Goal: Information Seeking & Learning: Learn about a topic

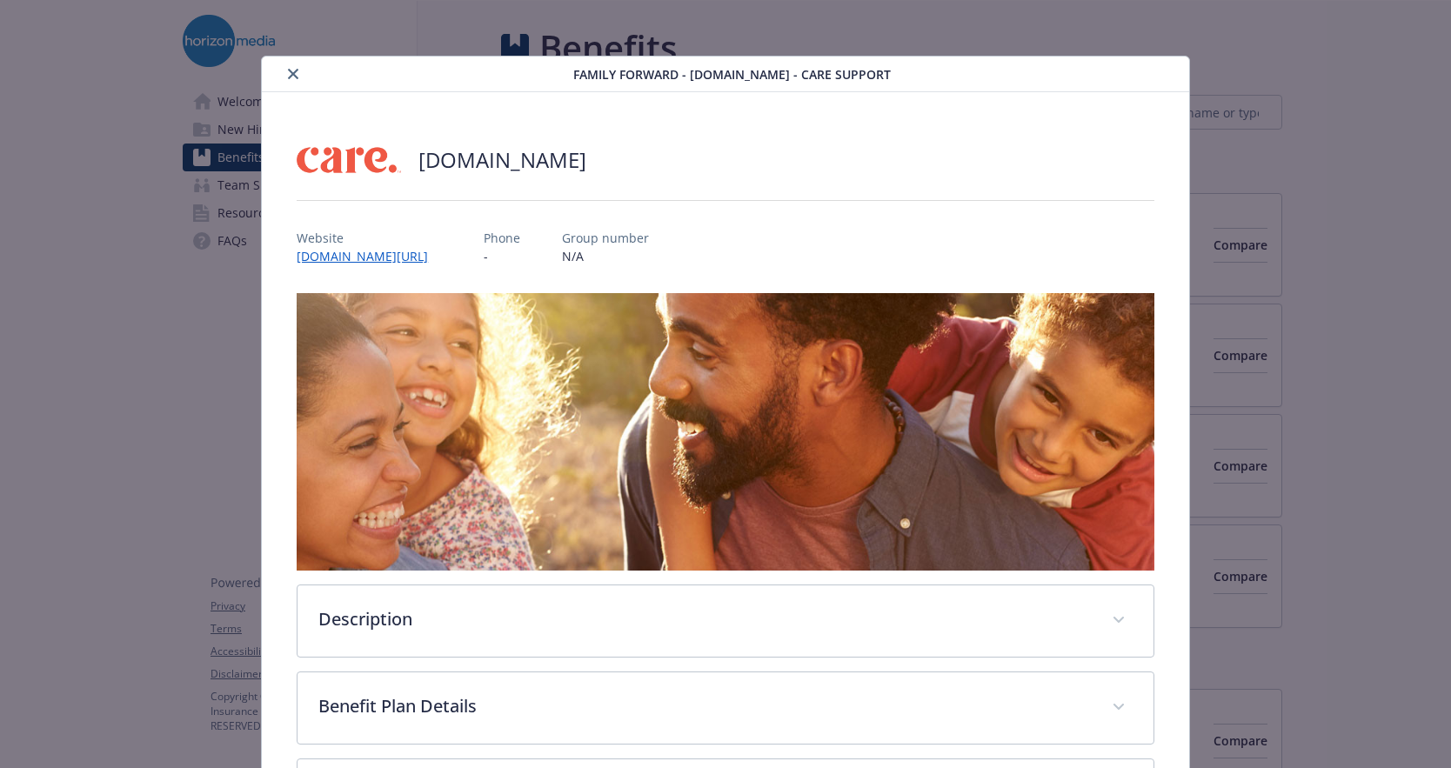
click at [288, 72] on icon "close" at bounding box center [293, 74] width 10 height 10
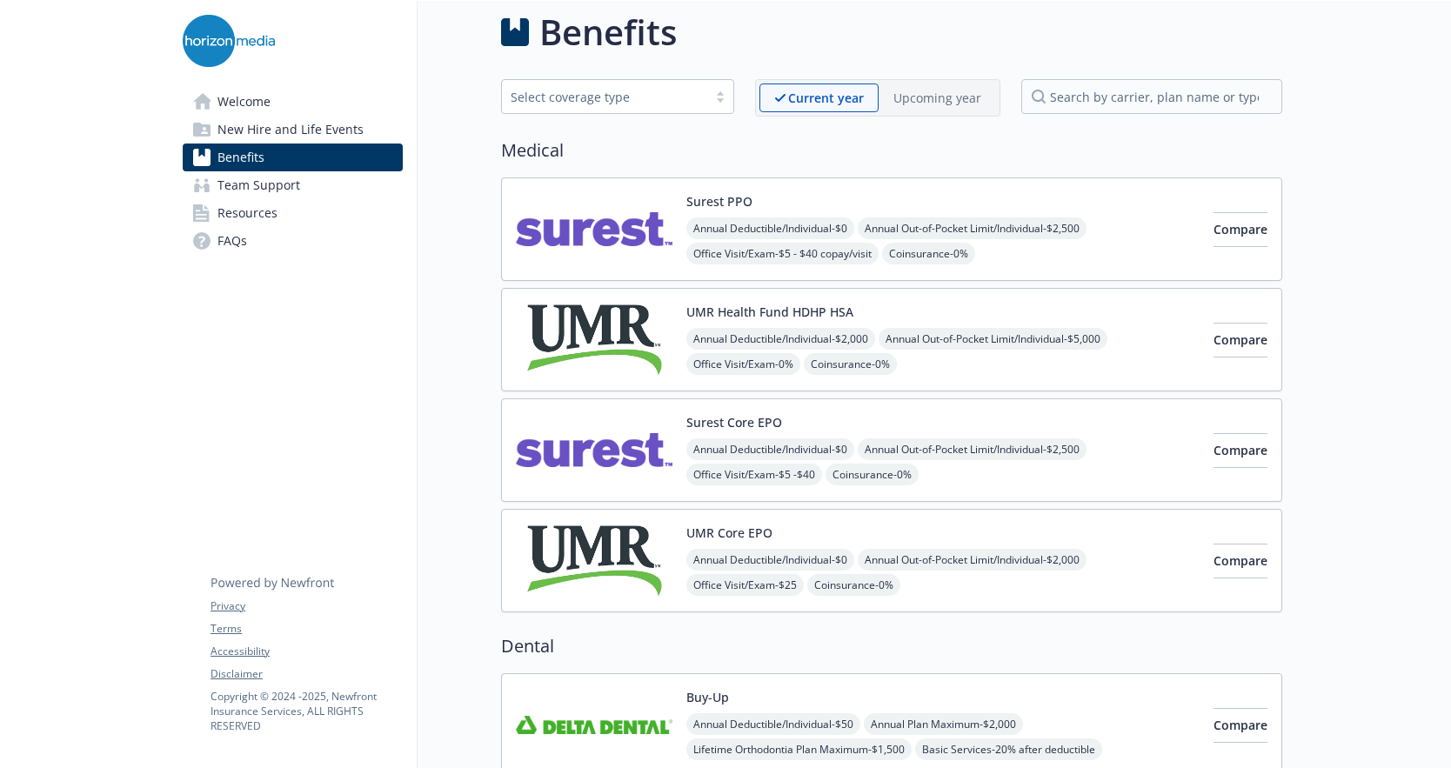
scroll to position [20, 0]
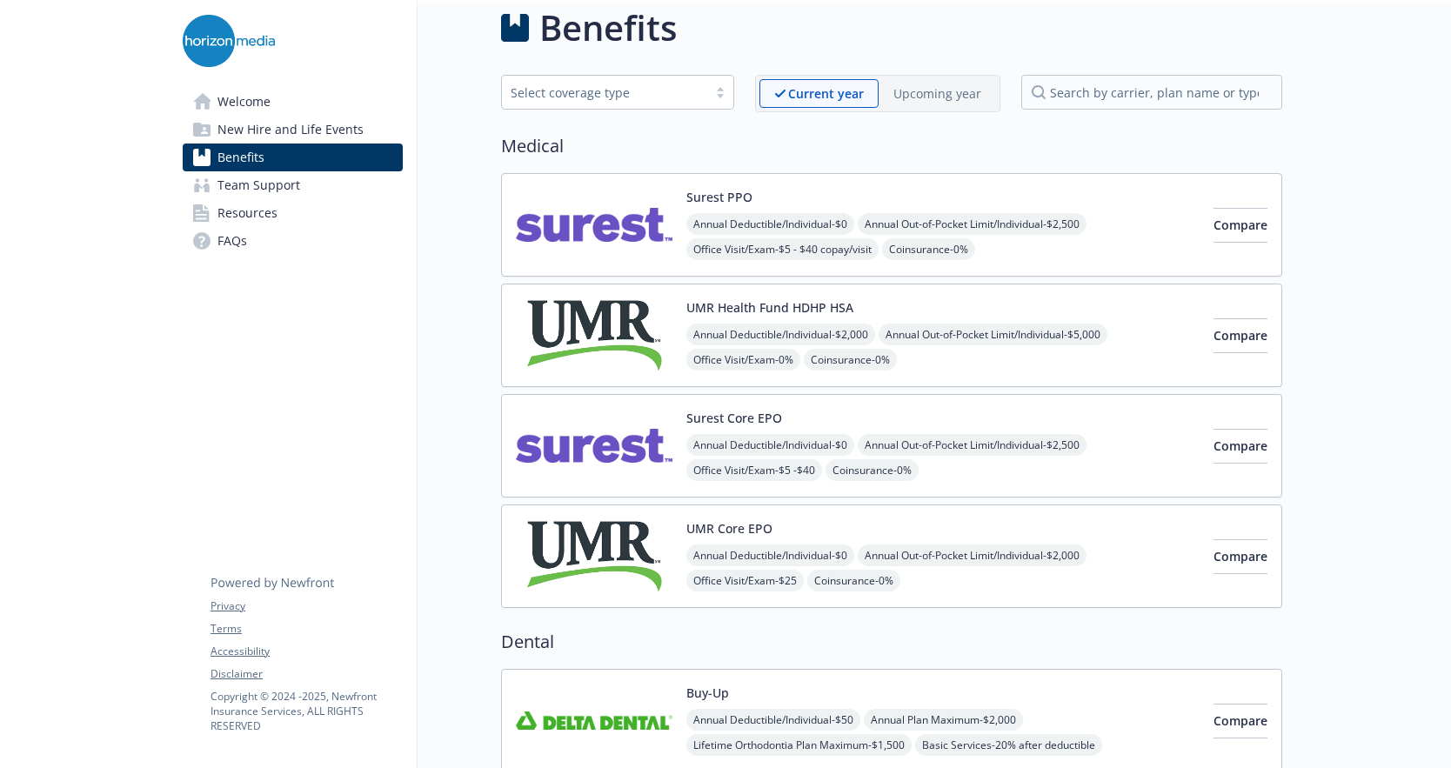
click at [587, 92] on div "Select coverage type" at bounding box center [605, 93] width 188 height 18
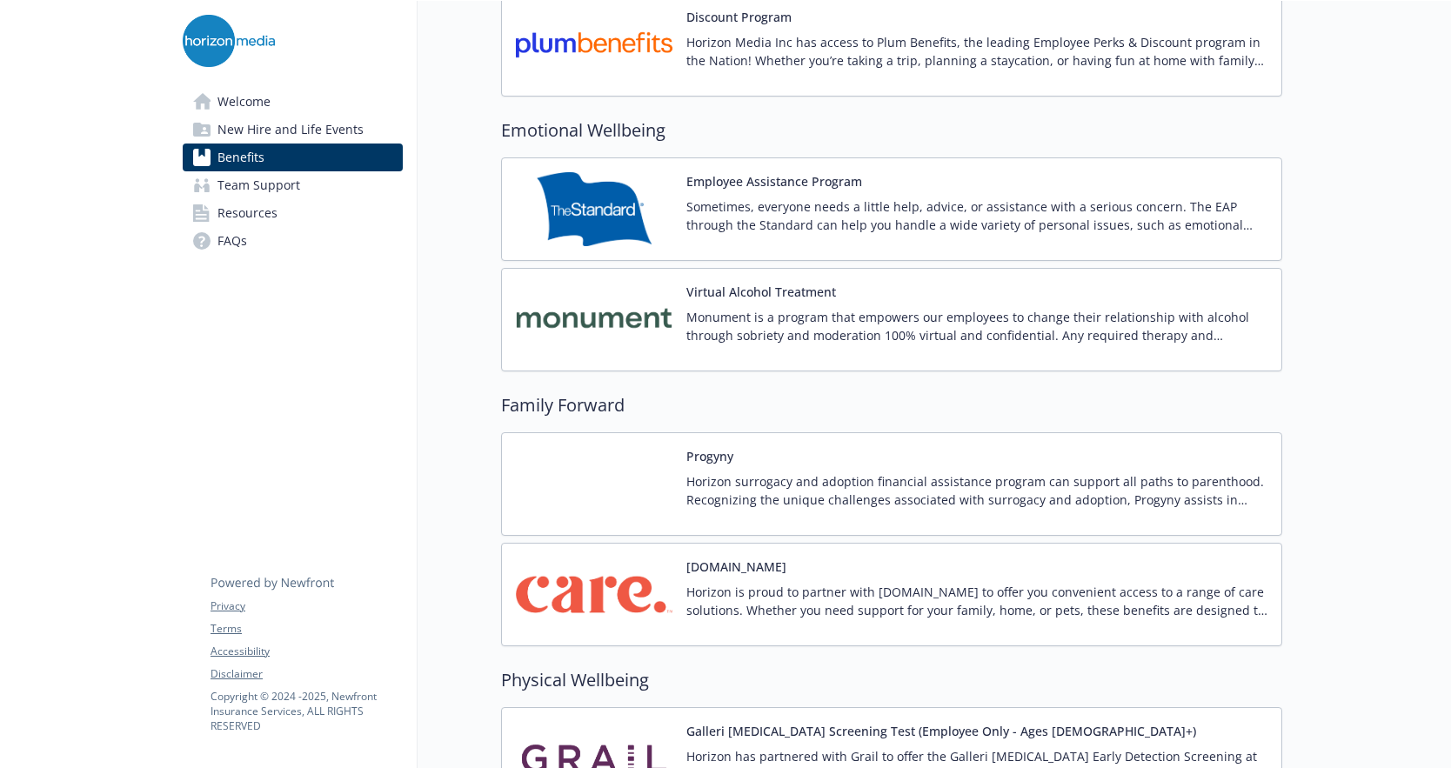
scroll to position [3368, 0]
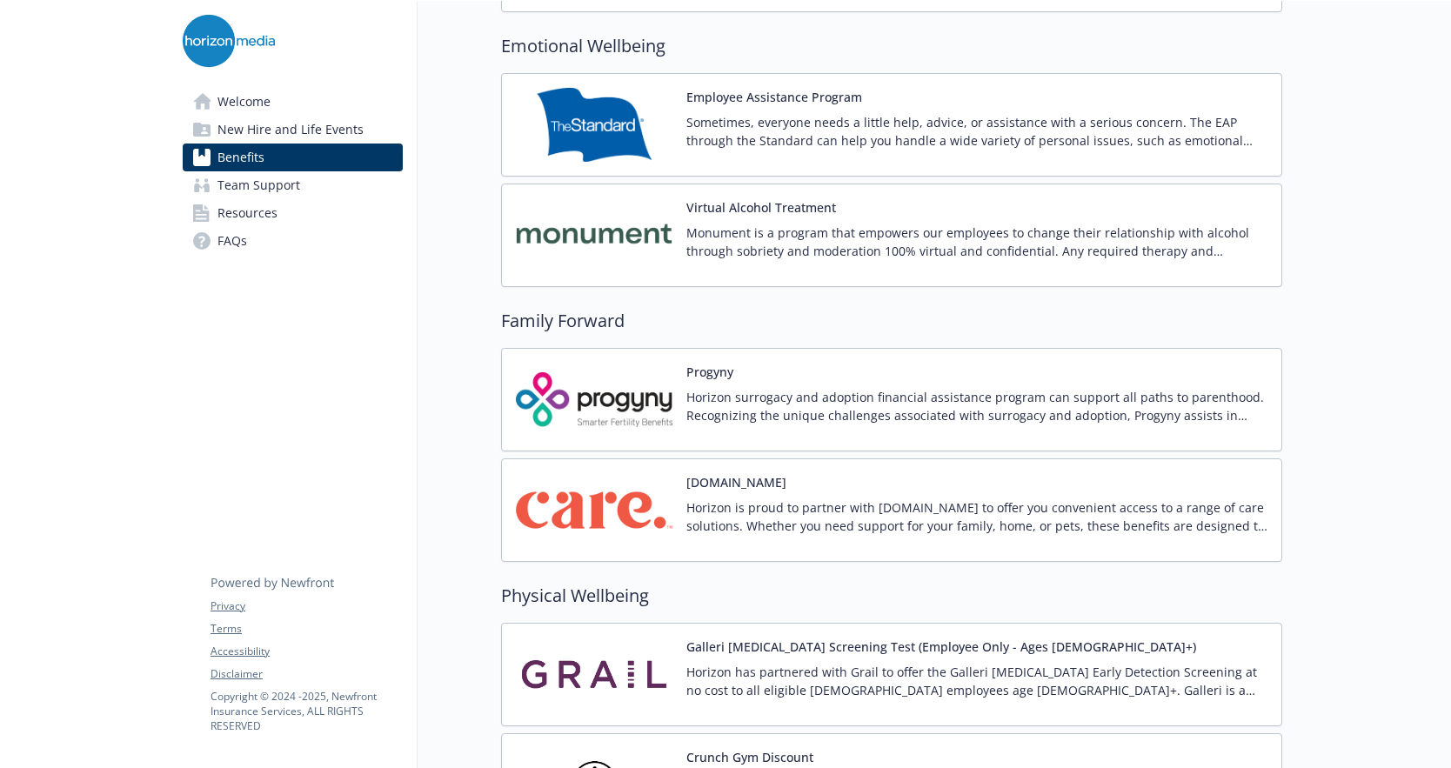
click at [961, 528] on p "Horizon is proud to partner with [DOMAIN_NAME] to offer you convenient access t…" at bounding box center [977, 517] width 581 height 37
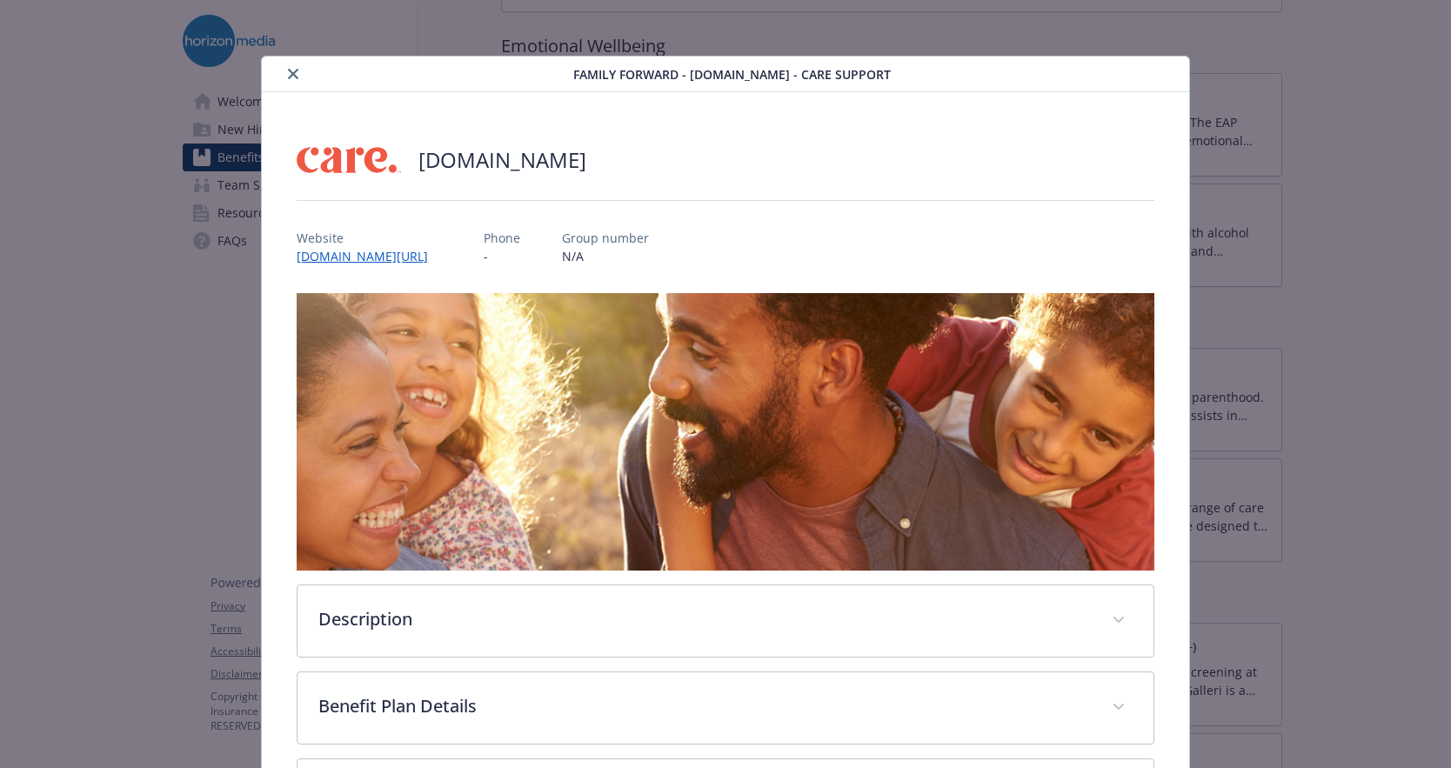
click at [289, 76] on icon "close" at bounding box center [293, 74] width 10 height 10
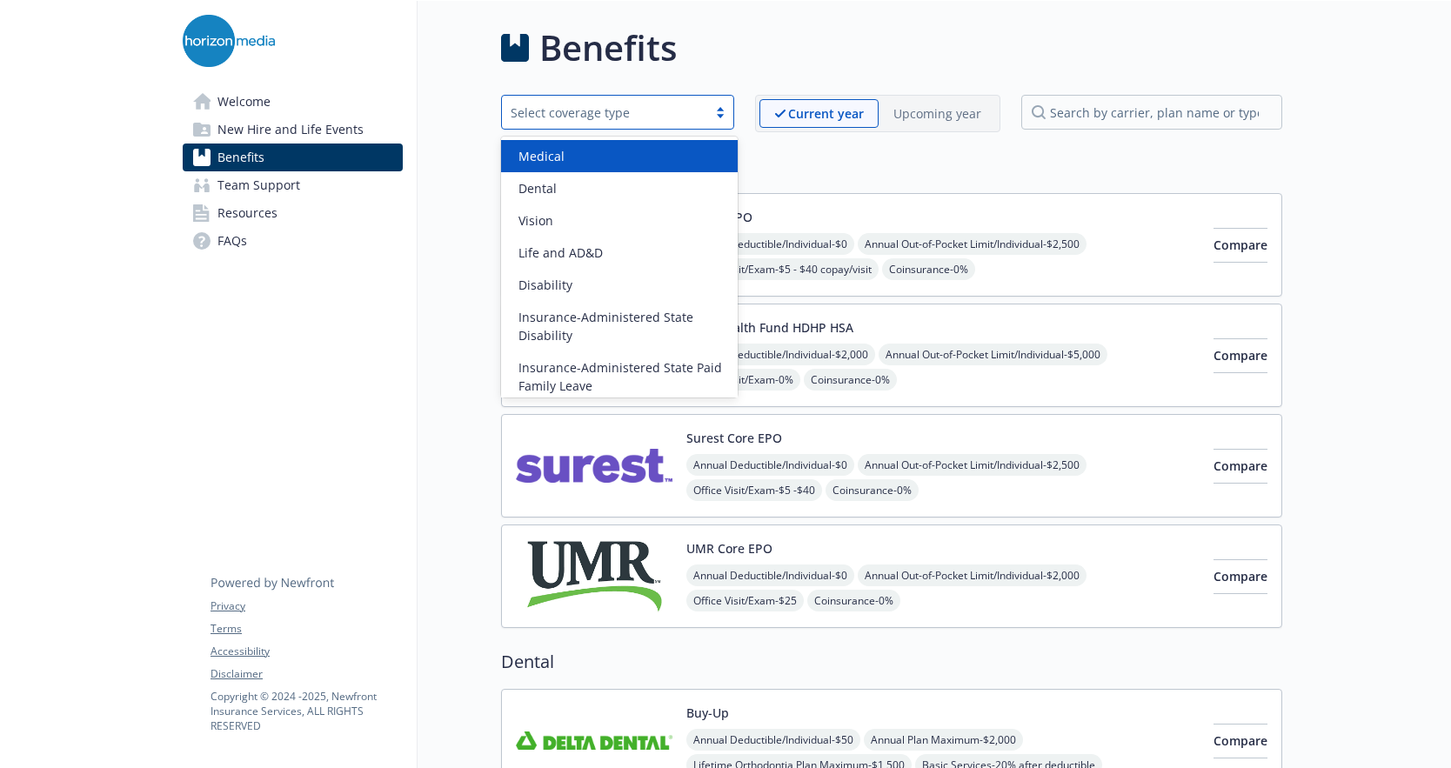
click at [670, 105] on div "Select coverage type" at bounding box center [605, 113] width 188 height 18
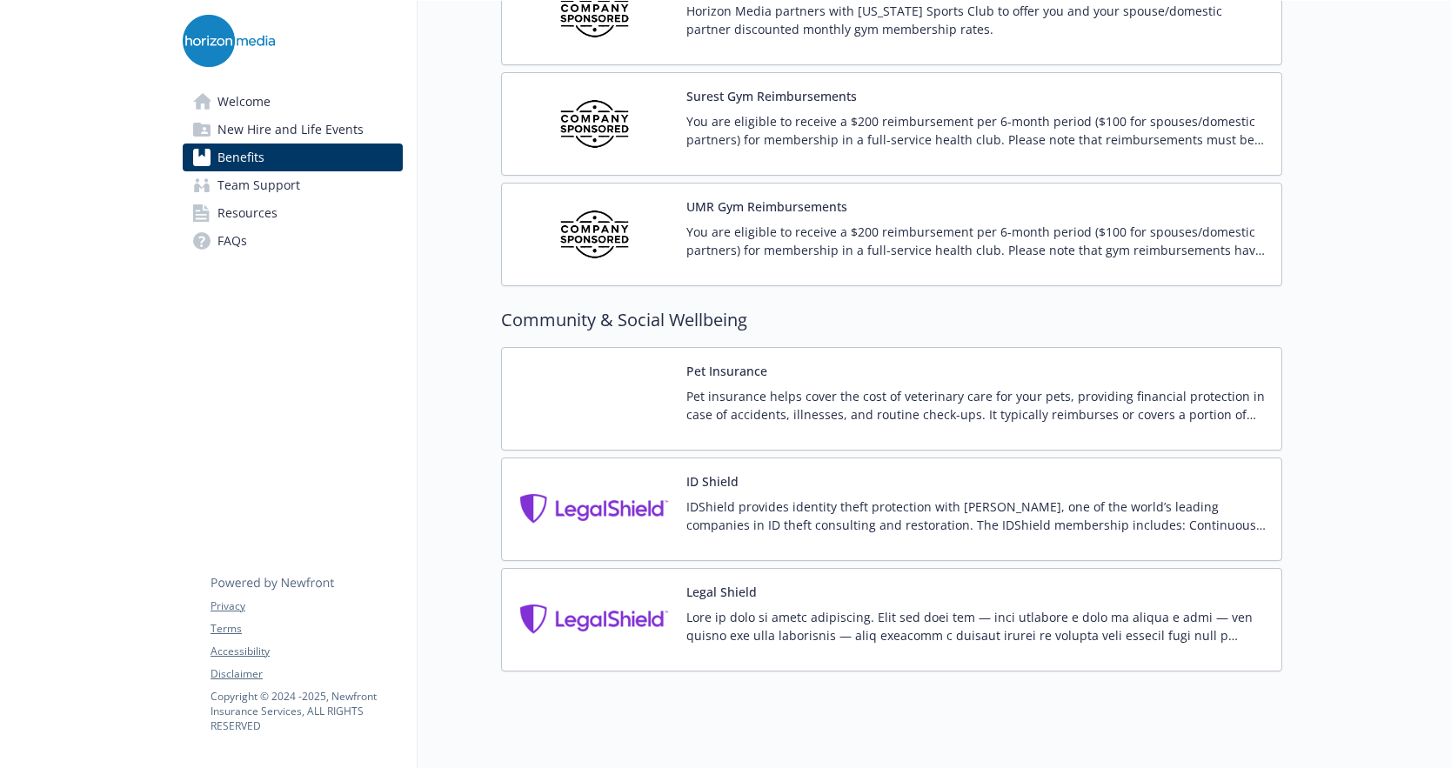
scroll to position [4390, 0]
